Goal: Information Seeking & Learning: Learn about a topic

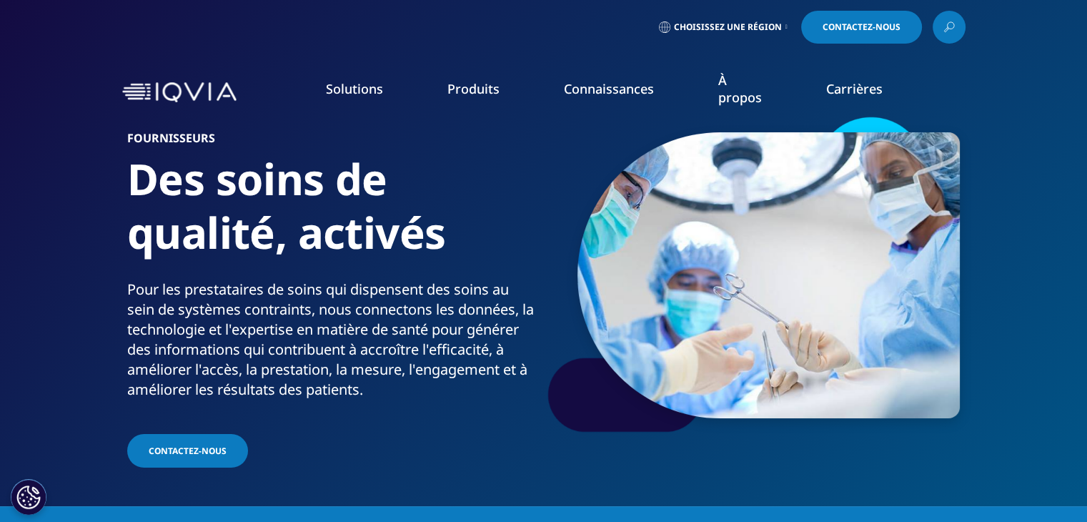
click at [626, 232] on li "Conformité commerciale" at bounding box center [688, 228] width 252 height 26
click at [626, 226] on font "Conformité commerciale" at bounding box center [629, 223] width 135 height 16
